Goal: Use online tool/utility

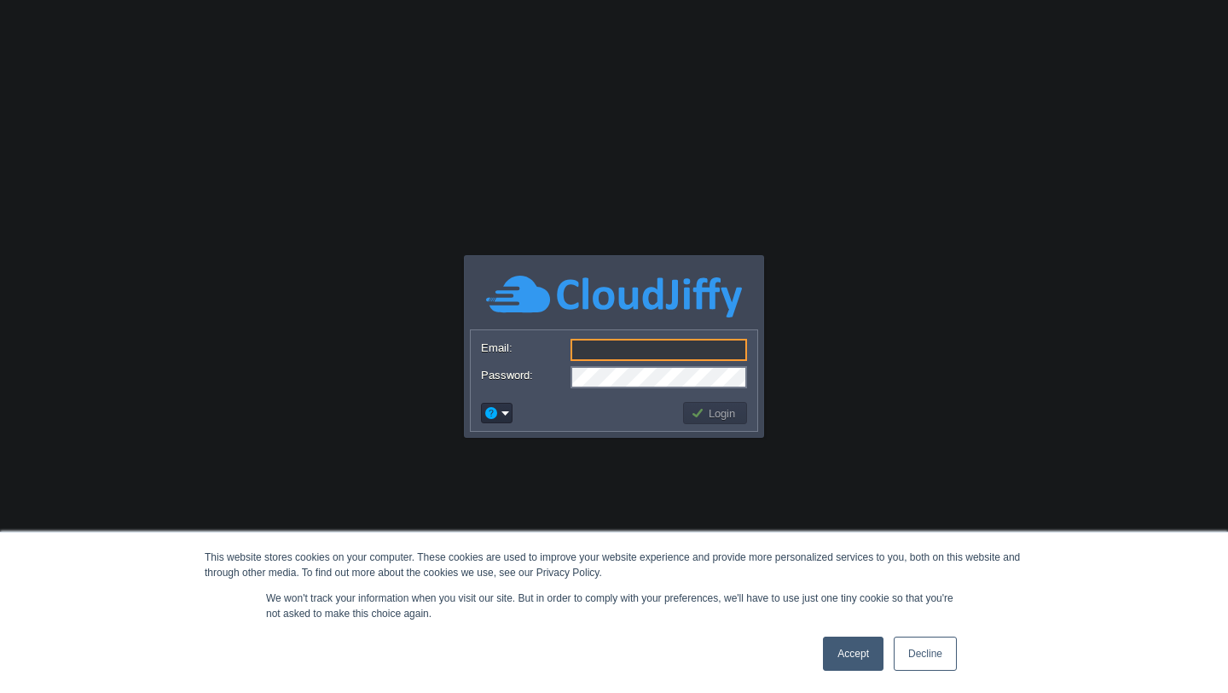
type input "[EMAIL_ADDRESS][DOMAIN_NAME]"
click at [710, 415] on button "Login" at bounding box center [715, 412] width 49 height 15
click at [848, 648] on link "Accept" at bounding box center [853, 653] width 61 height 34
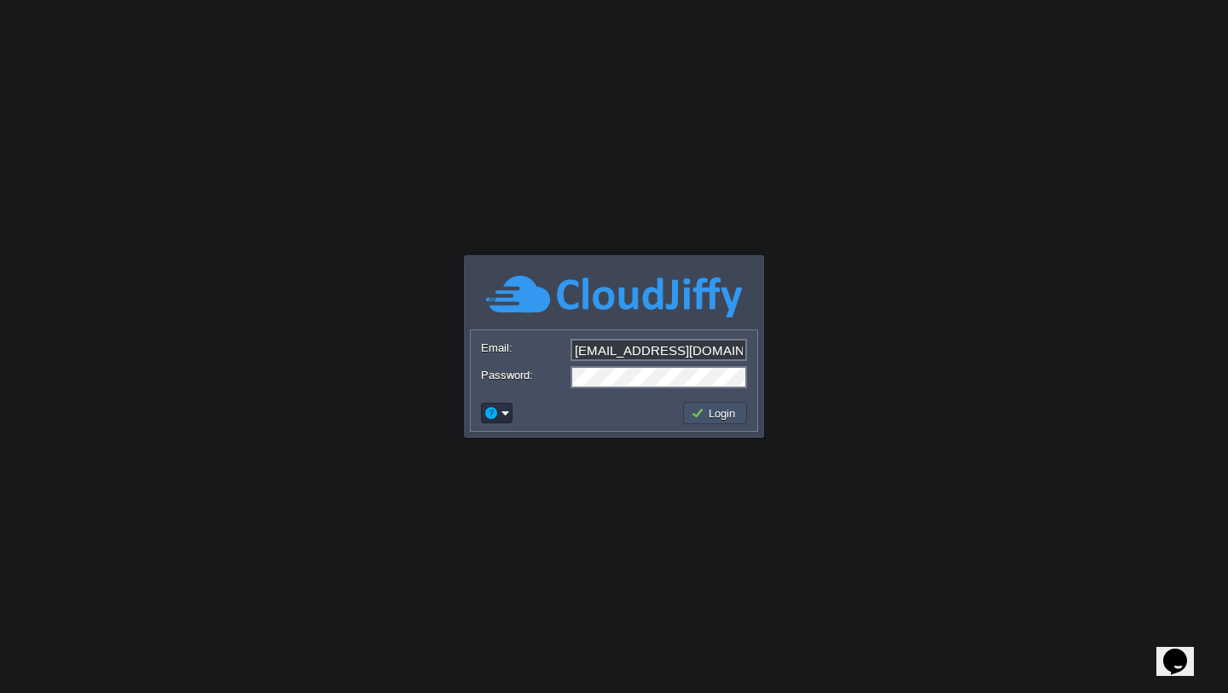
click at [723, 412] on button "Login" at bounding box center [715, 412] width 49 height 15
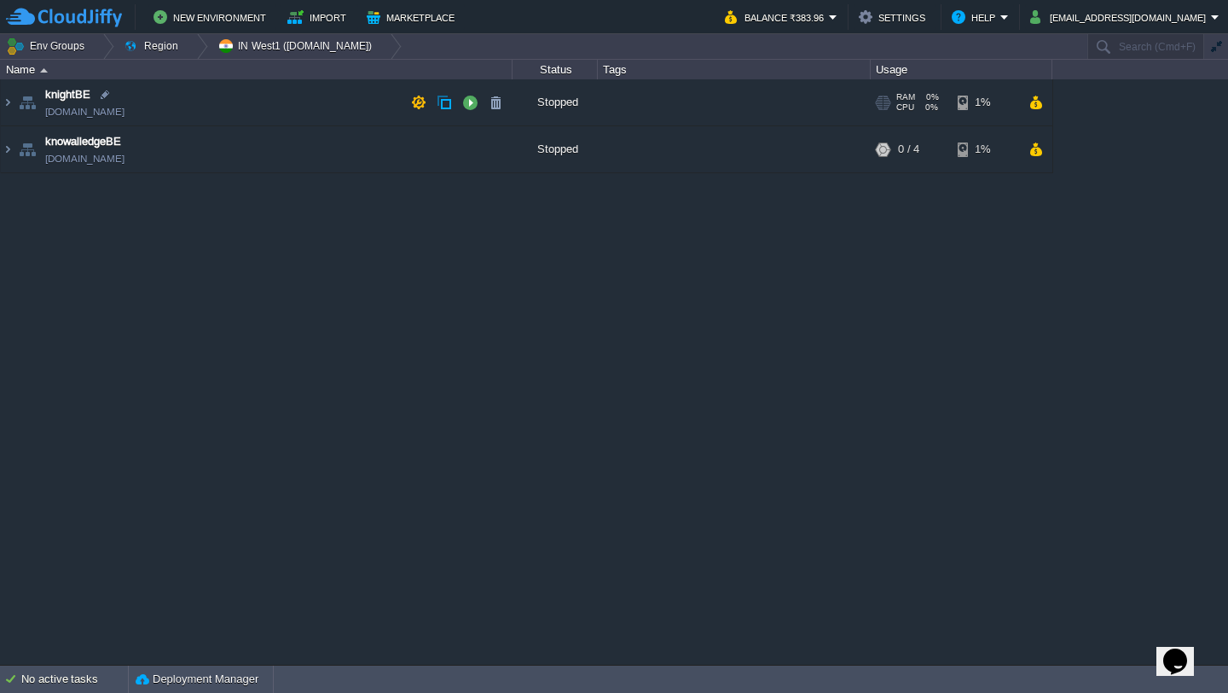
click at [11, 103] on img at bounding box center [8, 102] width 14 height 46
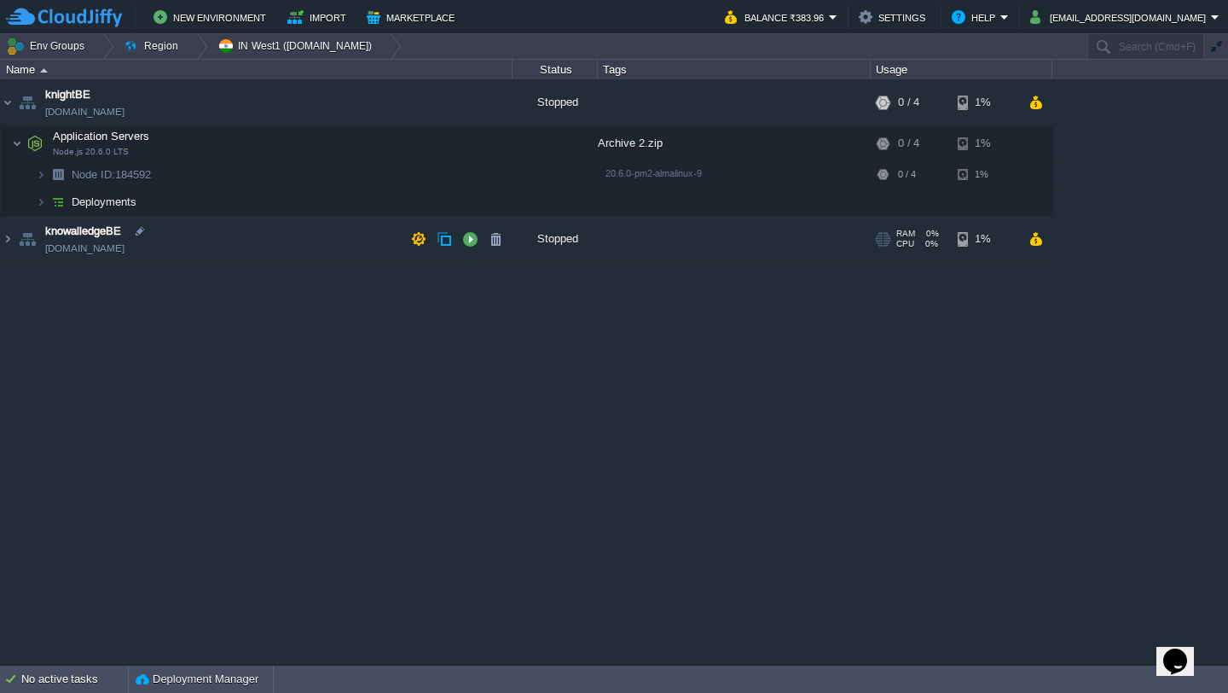
click at [18, 229] on img at bounding box center [27, 239] width 24 height 46
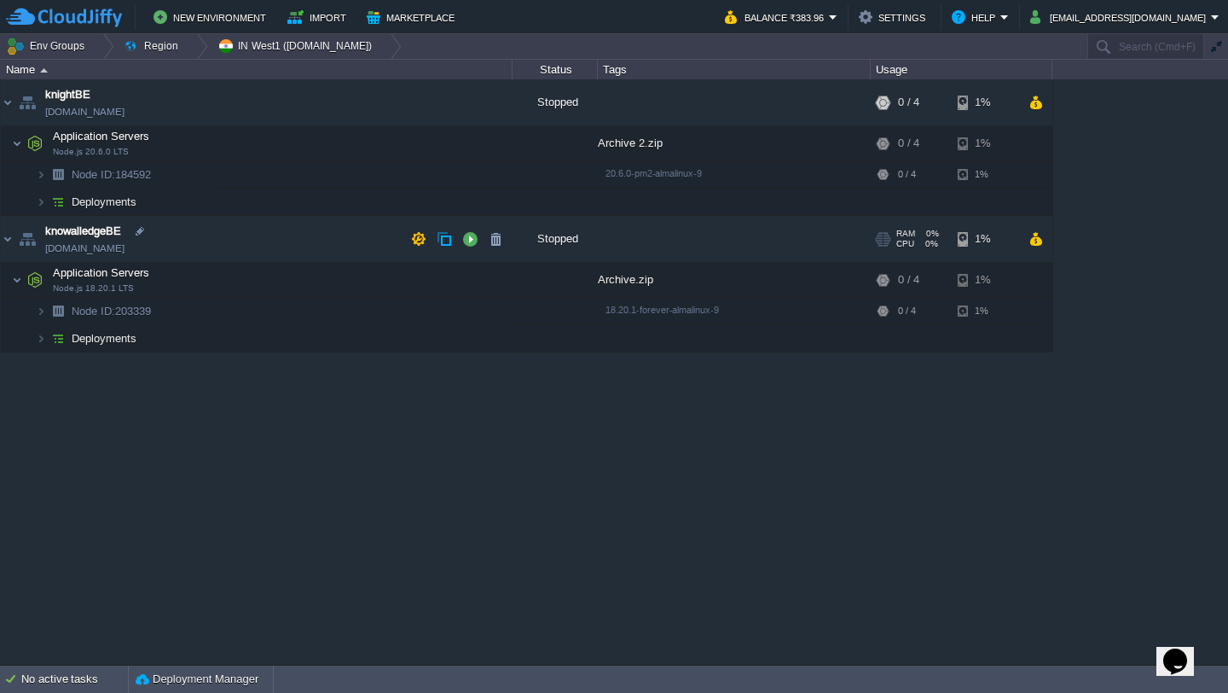
click at [15, 232] on img at bounding box center [27, 239] width 24 height 46
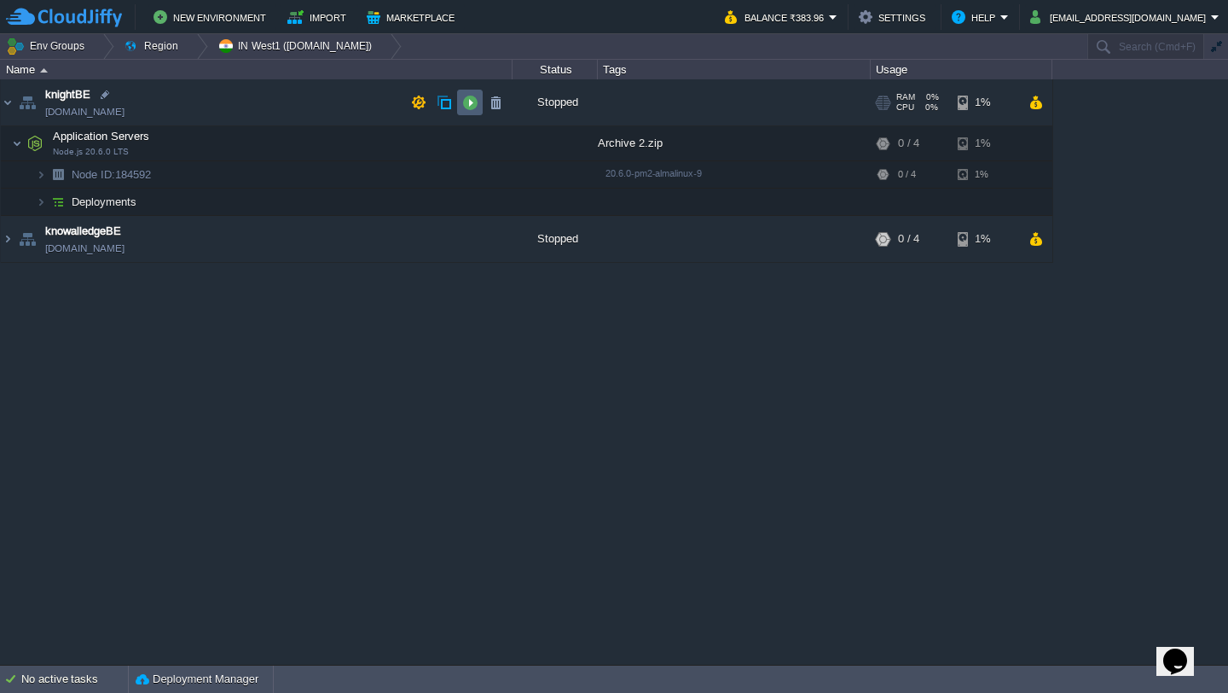
click at [472, 102] on button "button" at bounding box center [469, 102] width 15 height 15
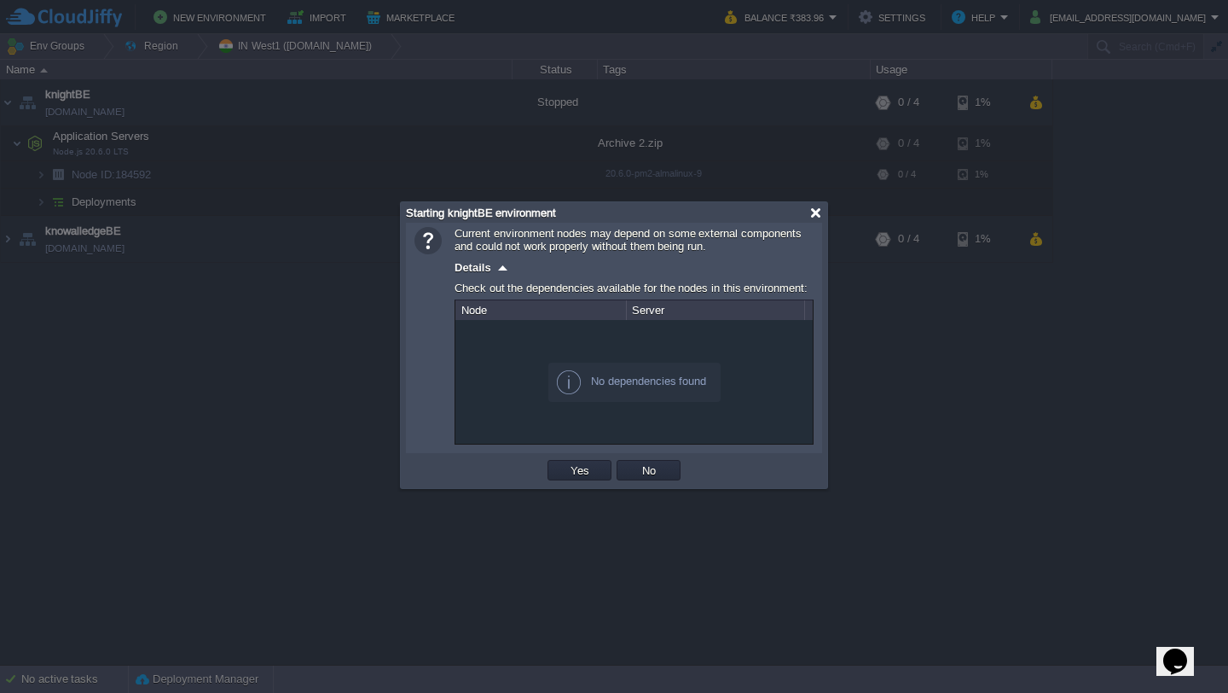
click at [816, 212] on div at bounding box center [816, 212] width 13 height 13
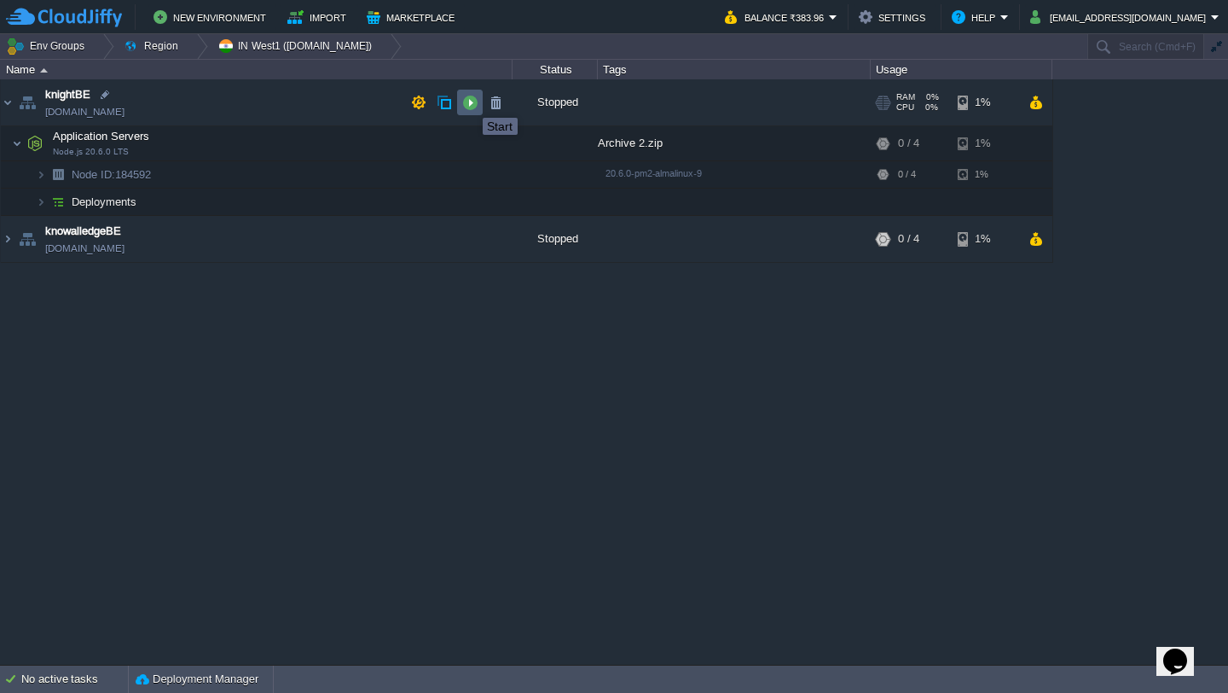
click at [471, 99] on button "button" at bounding box center [469, 102] width 15 height 15
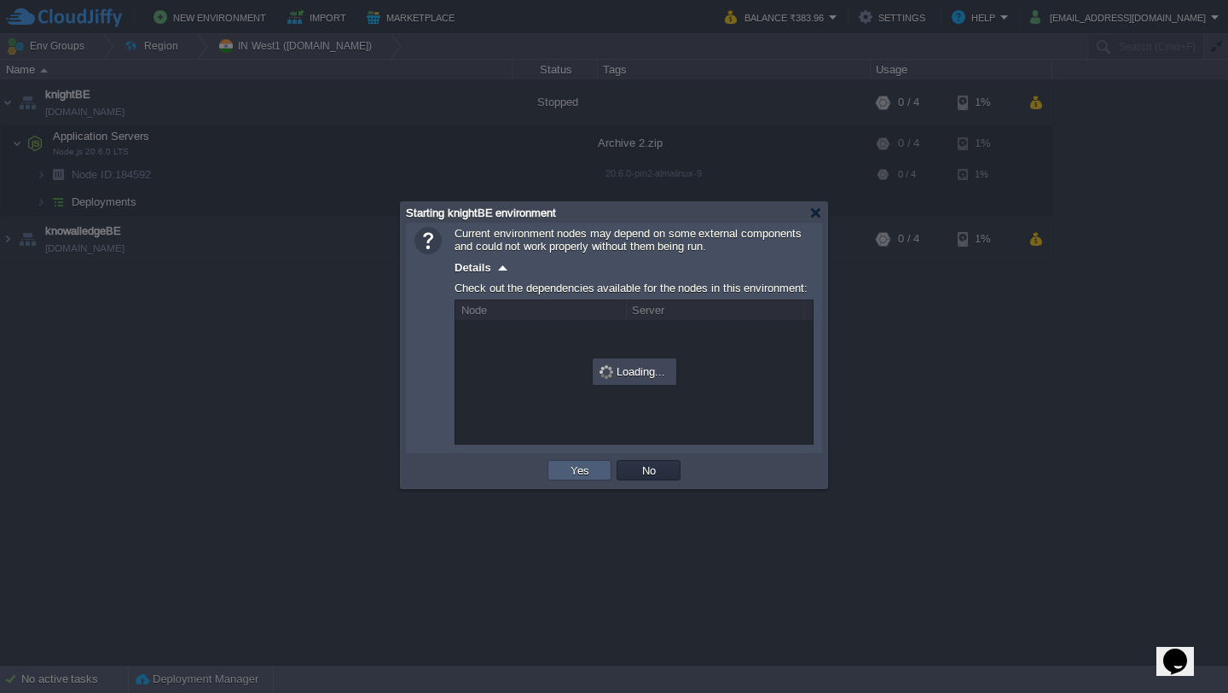
click at [584, 475] on button "Yes" at bounding box center [580, 469] width 29 height 15
